Goal: Information Seeking & Learning: Learn about a topic

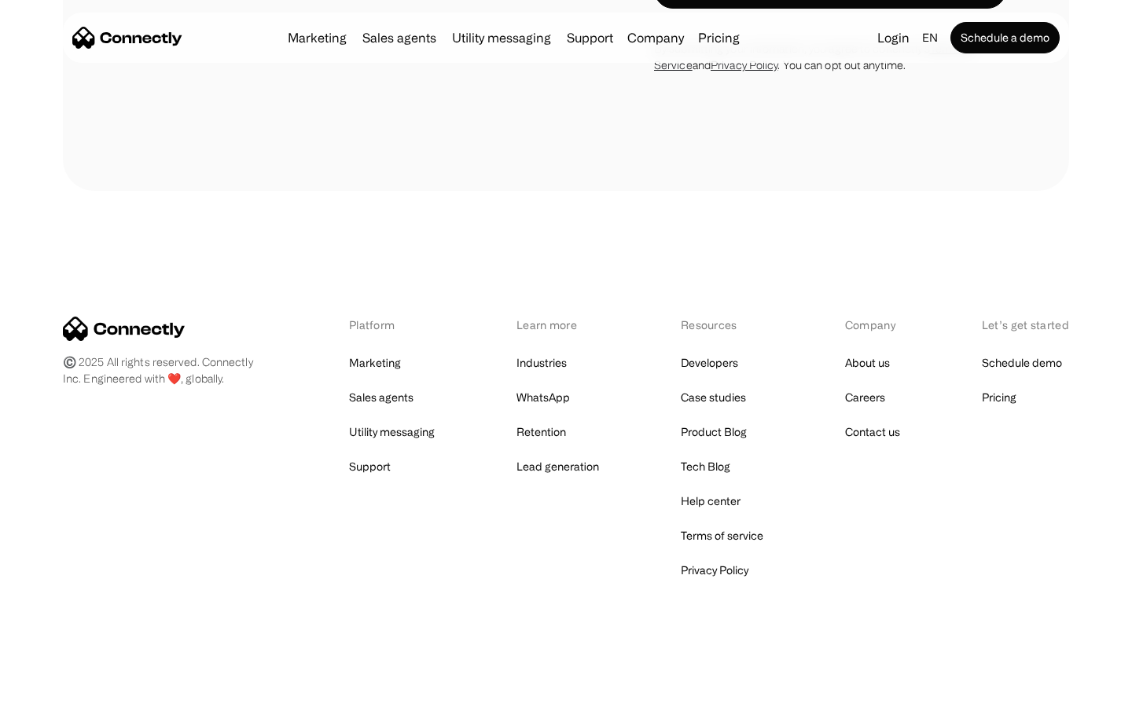
scroll to position [5593, 0]
